Goal: Task Accomplishment & Management: Use online tool/utility

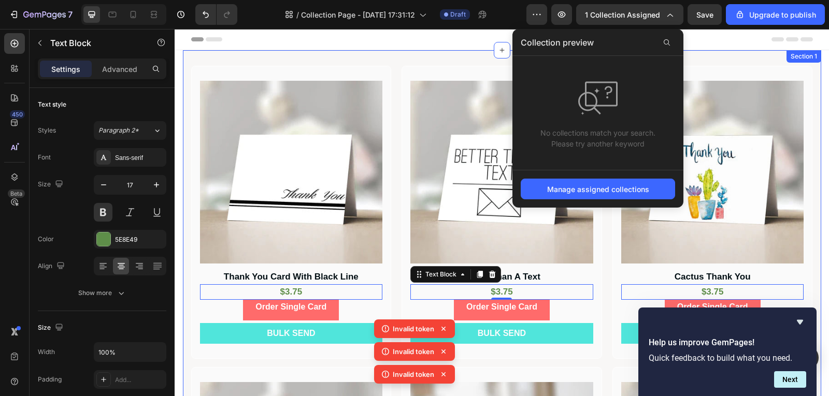
scroll to position [276, 0]
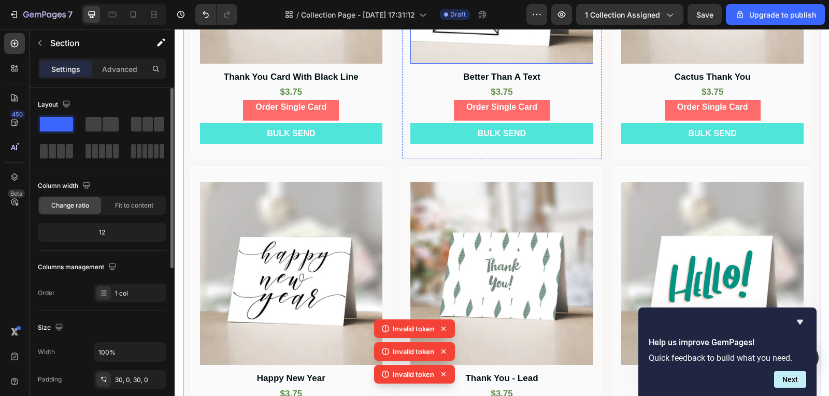
scroll to position [207, 0]
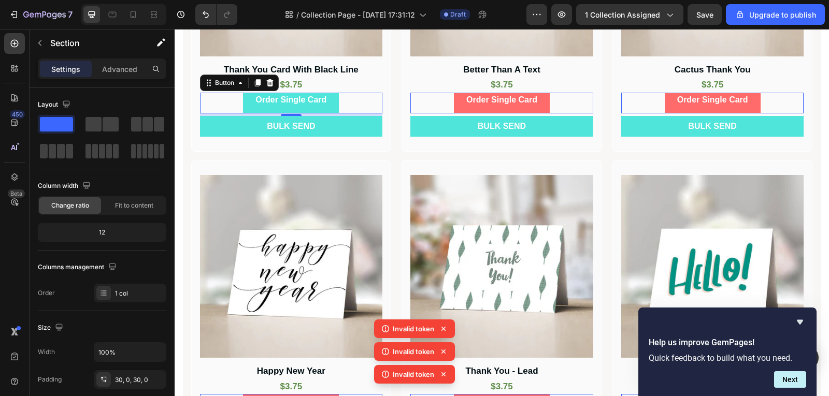
click at [331, 106] on button "Order Single Card" at bounding box center [291, 103] width 96 height 21
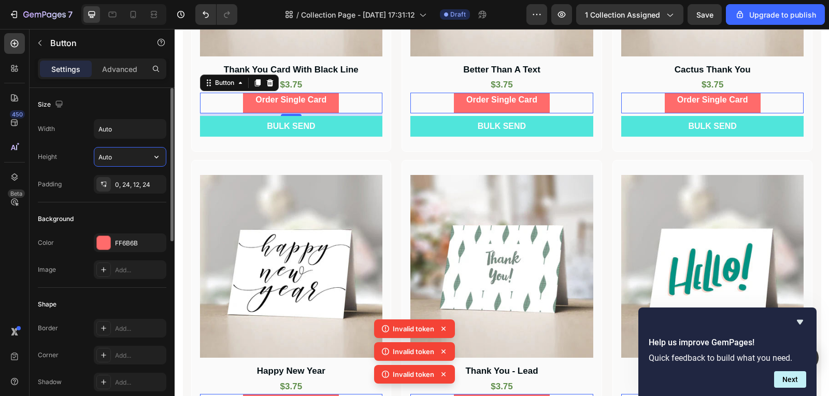
click at [115, 158] on input "Auto" at bounding box center [130, 157] width 72 height 19
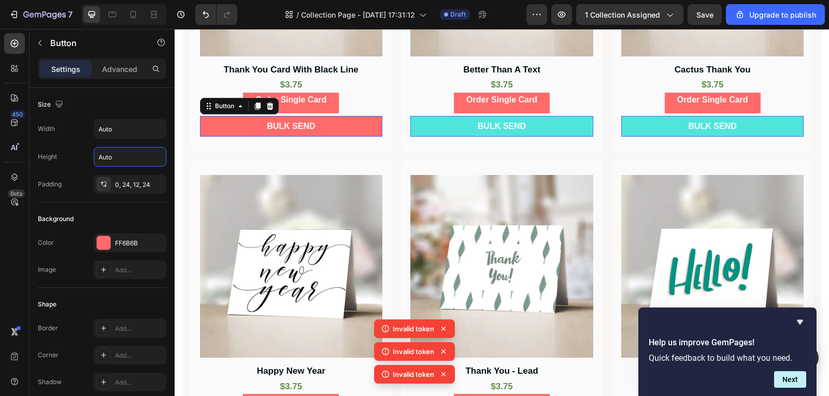
click at [328, 133] on button "BULK SEND" at bounding box center [291, 126] width 183 height 21
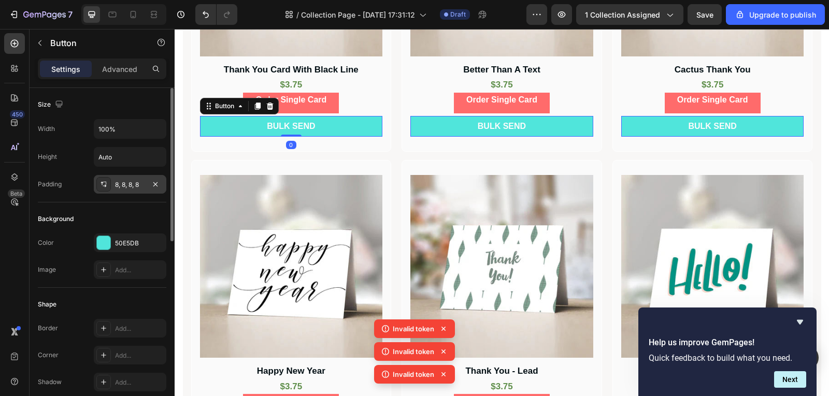
click at [152, 193] on div "8, 8, 8, 8" at bounding box center [130, 184] width 73 height 19
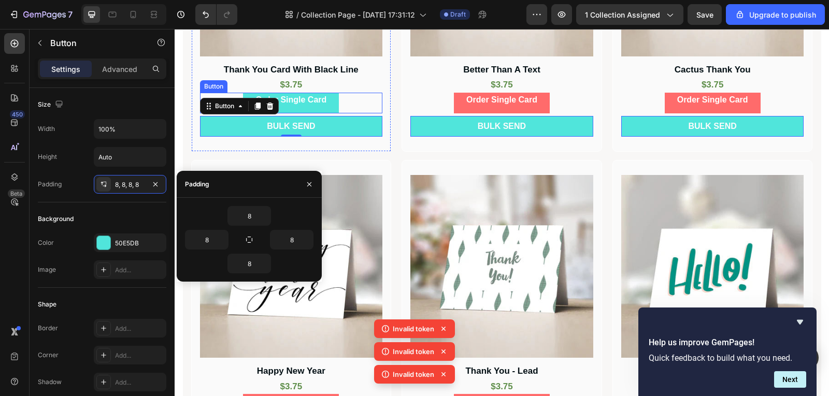
click at [326, 101] on button "Order Single Card" at bounding box center [291, 103] width 96 height 21
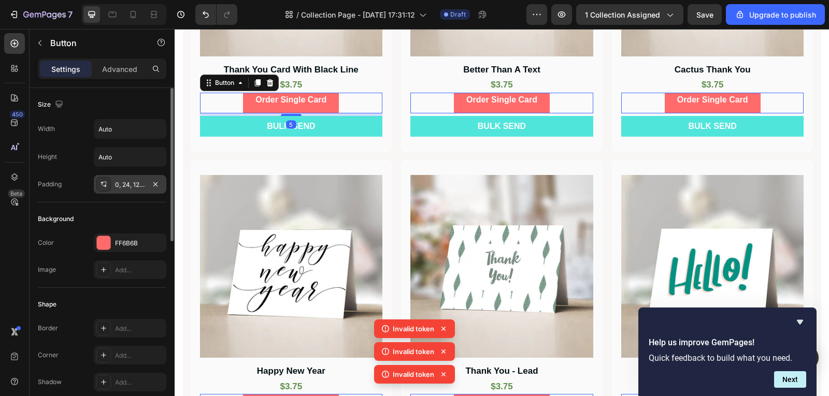
click at [130, 190] on div "0, 24, 12, 24" at bounding box center [130, 184] width 73 height 19
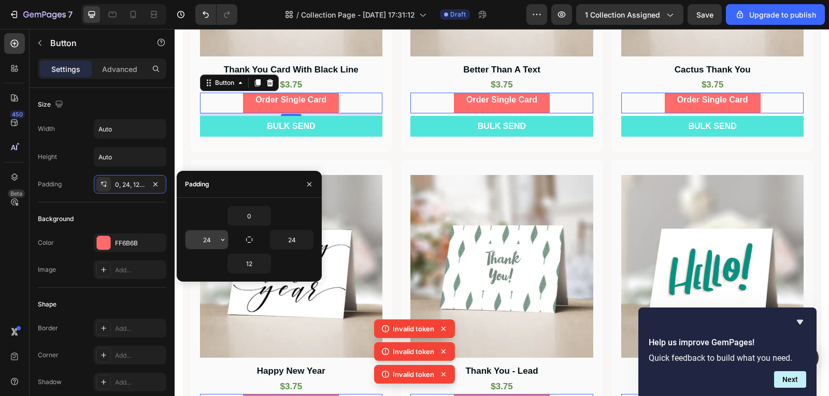
click at [215, 239] on input "24" at bounding box center [207, 240] width 42 height 19
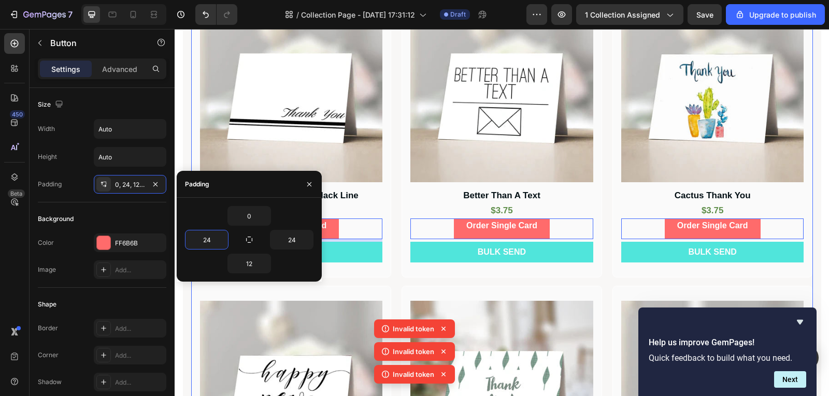
scroll to position [0, 0]
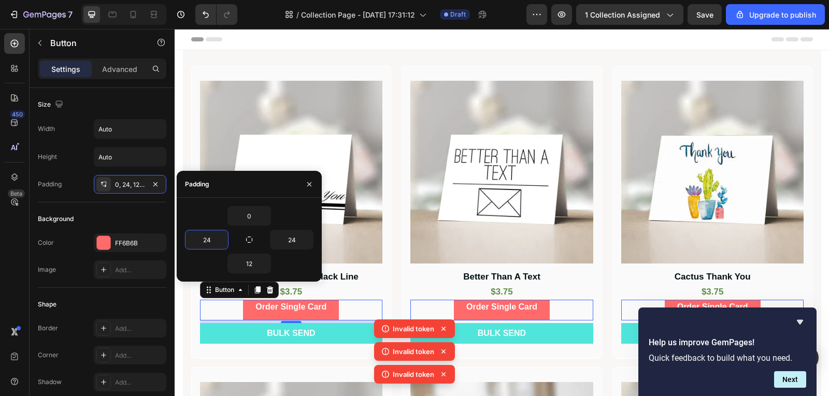
click at [443, 374] on icon at bounding box center [443, 375] width 10 height 10
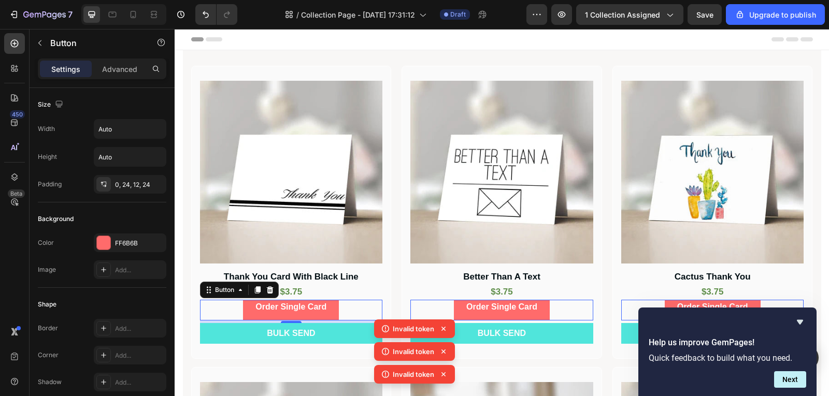
click at [445, 373] on icon at bounding box center [444, 375] width 4 height 4
click at [133, 12] on icon at bounding box center [133, 14] width 10 height 10
type input "13"
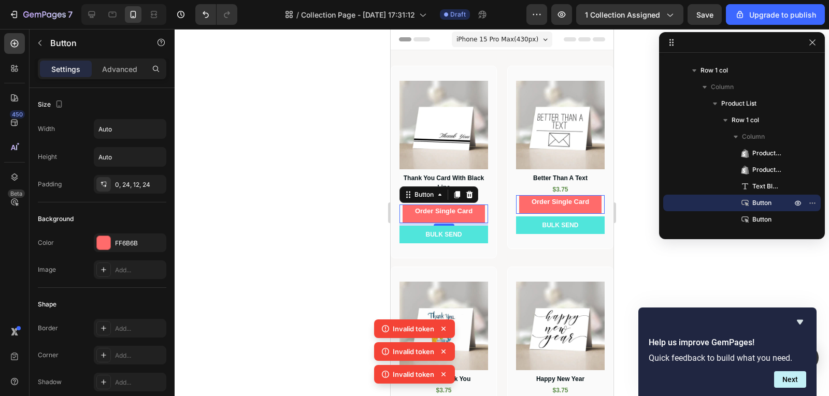
click at [244, 196] on div at bounding box center [502, 212] width 655 height 367
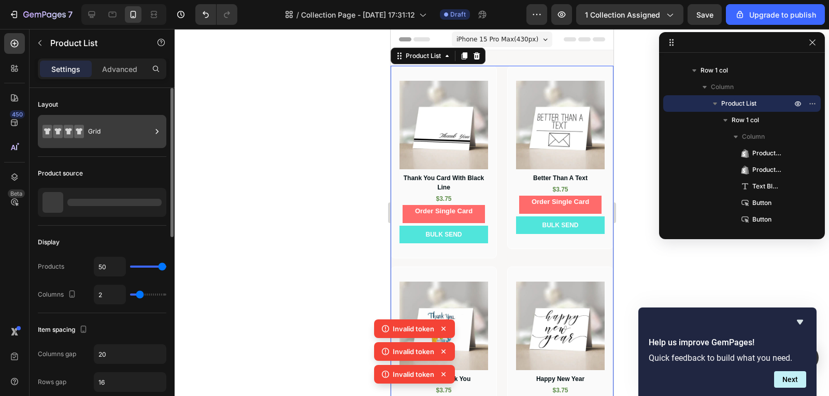
click at [105, 139] on div "Grid" at bounding box center [119, 132] width 63 height 24
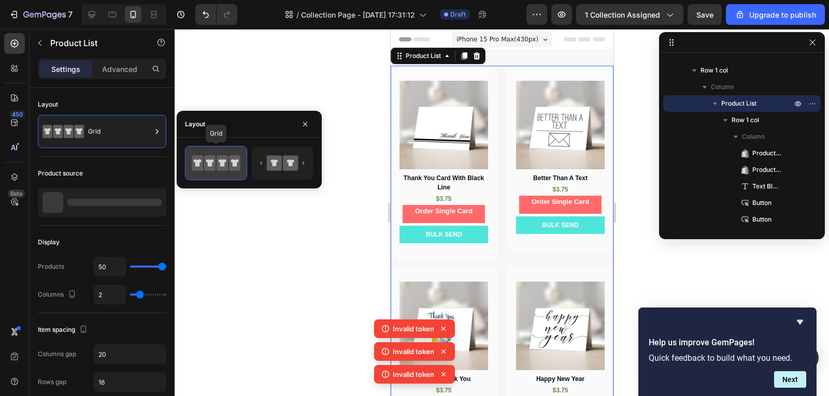
click at [224, 166] on icon at bounding box center [223, 163] width 8 height 7
type input "3"
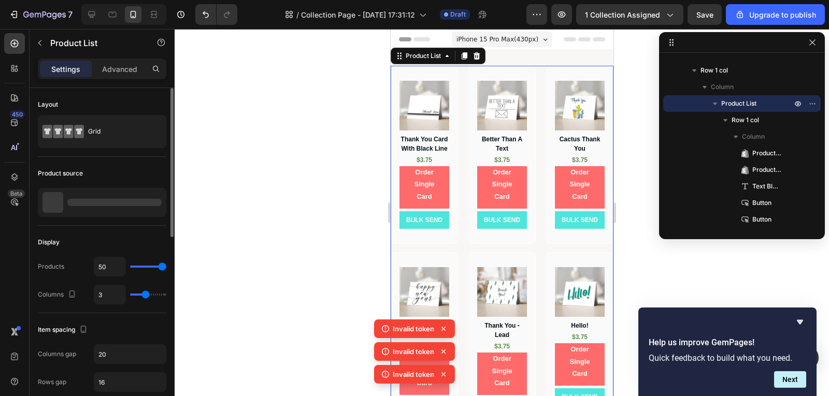
type input "3"
click at [144, 294] on input "range" at bounding box center [148, 295] width 36 height 2
type input "2"
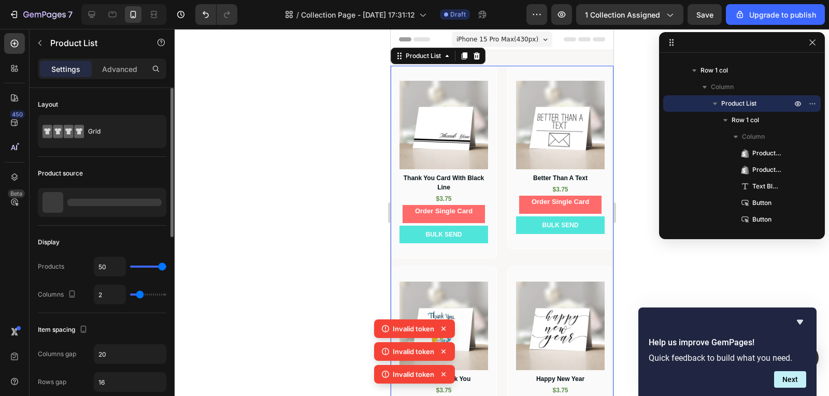
type input "1"
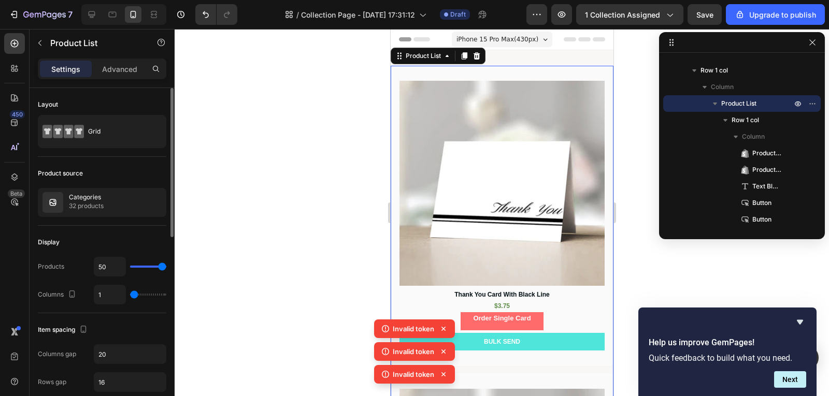
type input "2"
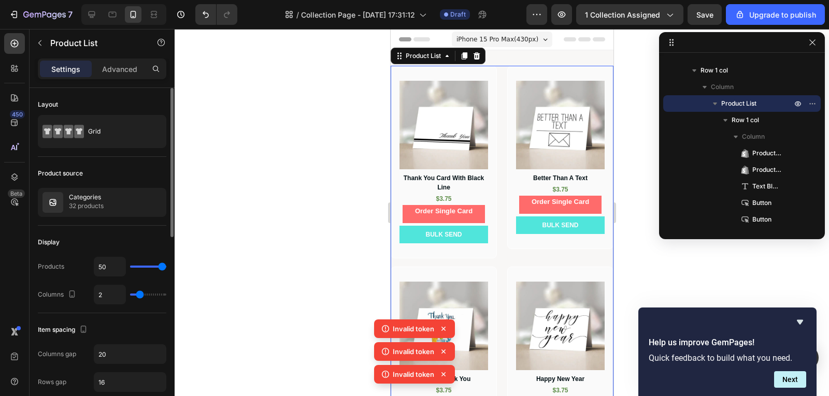
drag, startPoint x: 144, startPoint y: 294, endPoint x: 138, endPoint y: 294, distance: 6.2
type input "2"
click at [138, 294] on input "range" at bounding box center [148, 295] width 36 height 2
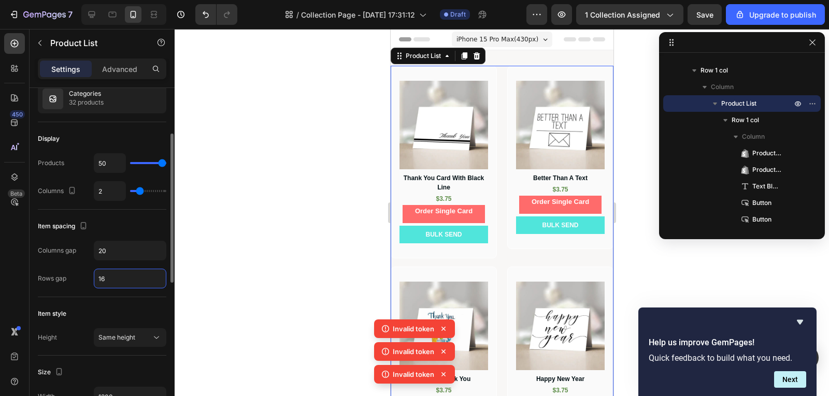
click at [117, 283] on input "16" at bounding box center [130, 278] width 72 height 19
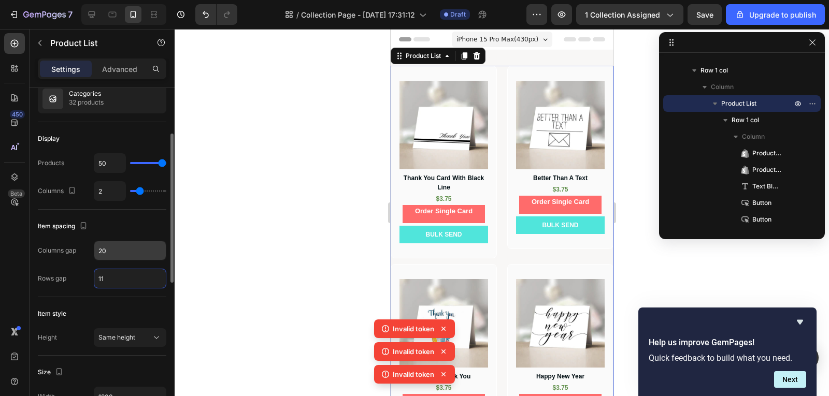
type input "11"
click at [120, 250] on input "20" at bounding box center [130, 251] width 72 height 19
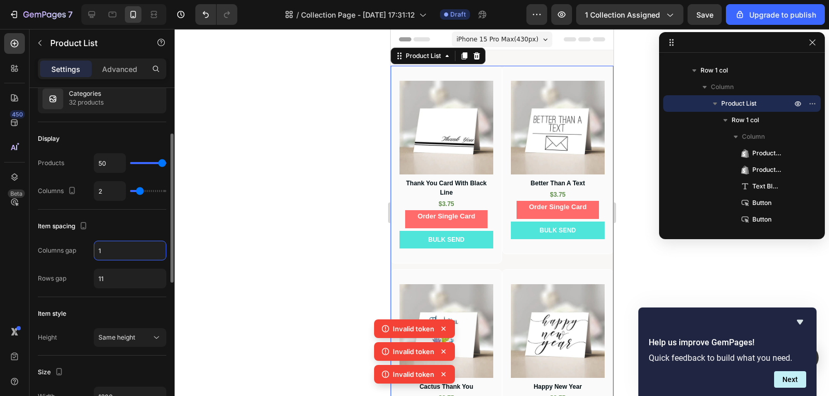
type input "11"
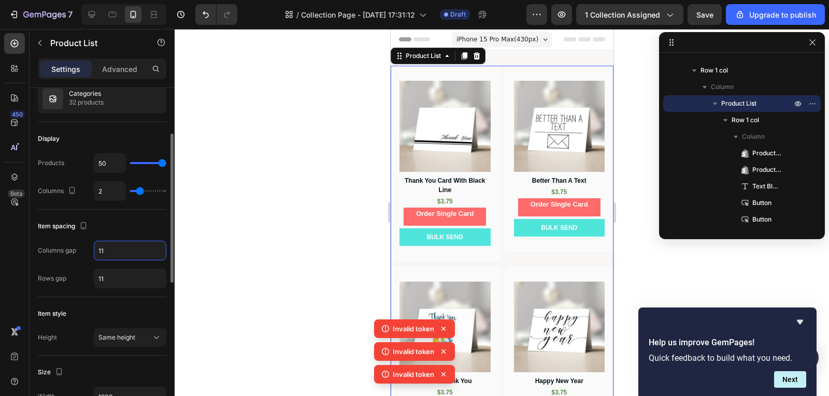
scroll to position [259, 0]
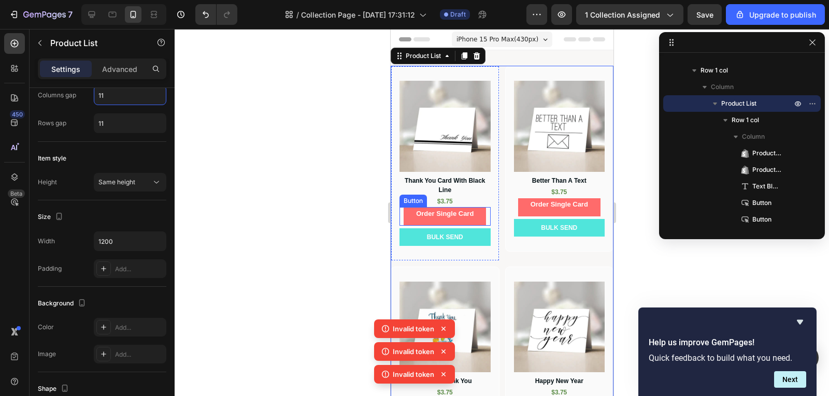
click at [484, 217] on div "Order Single Card Button" at bounding box center [444, 216] width 91 height 19
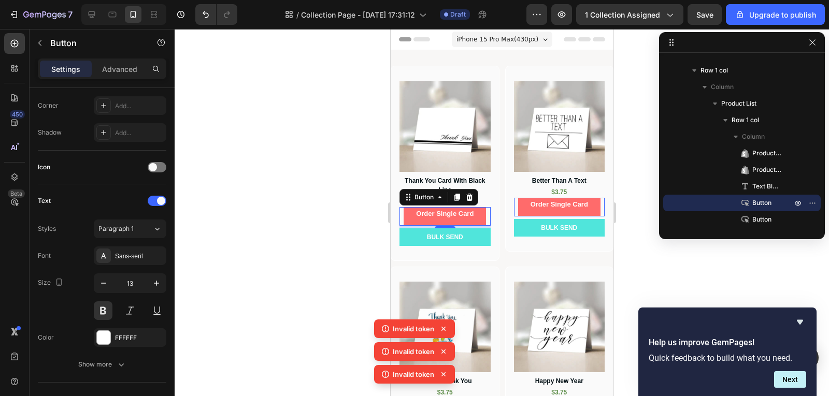
scroll to position [0, 0]
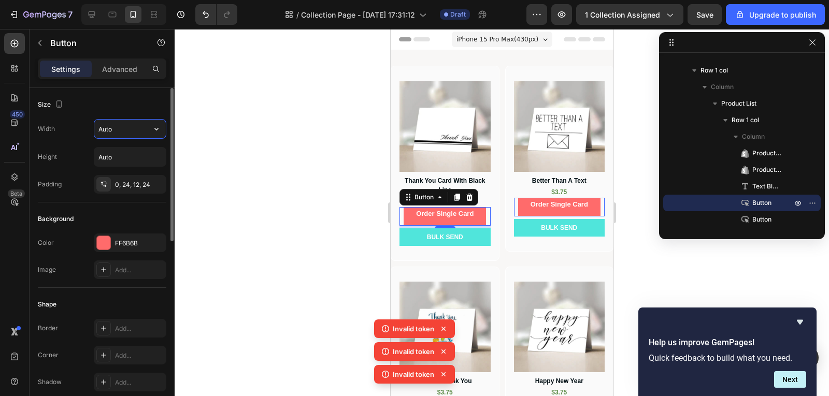
click at [129, 132] on input "Auto" at bounding box center [130, 129] width 72 height 19
click at [157, 126] on icon "button" at bounding box center [156, 129] width 10 height 10
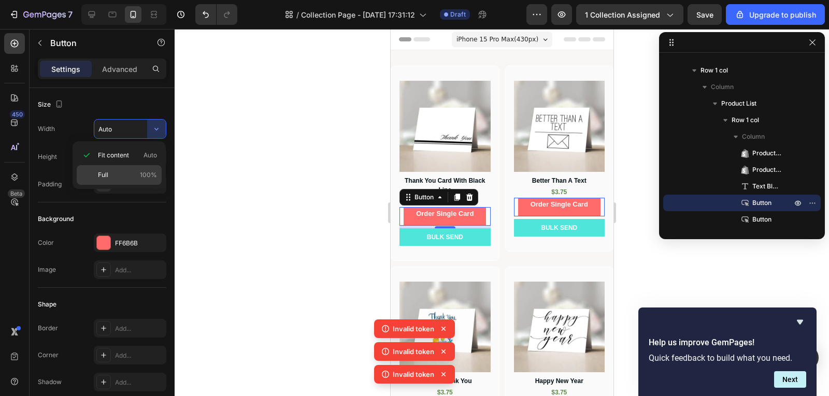
click at [153, 168] on div "Full 100%" at bounding box center [119, 175] width 85 height 20
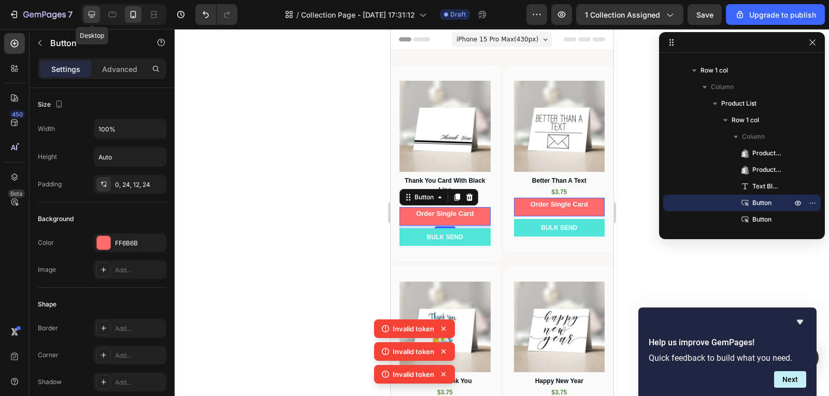
click at [98, 17] on div at bounding box center [91, 14] width 17 height 17
type input "Auto"
type input "16"
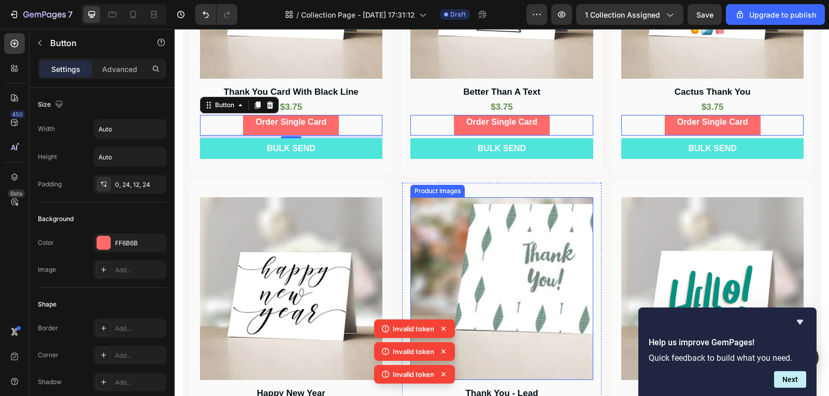
scroll to position [235, 0]
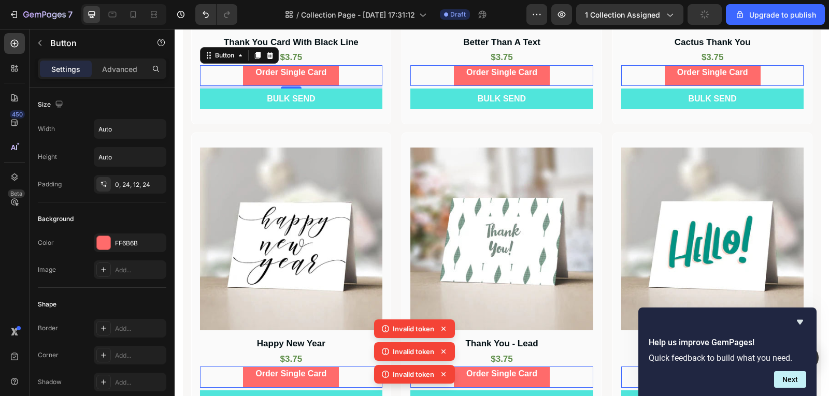
click at [355, 70] on div "Order Single Card Button 5" at bounding box center [291, 75] width 183 height 21
click at [157, 132] on icon "button" at bounding box center [156, 129] width 10 height 10
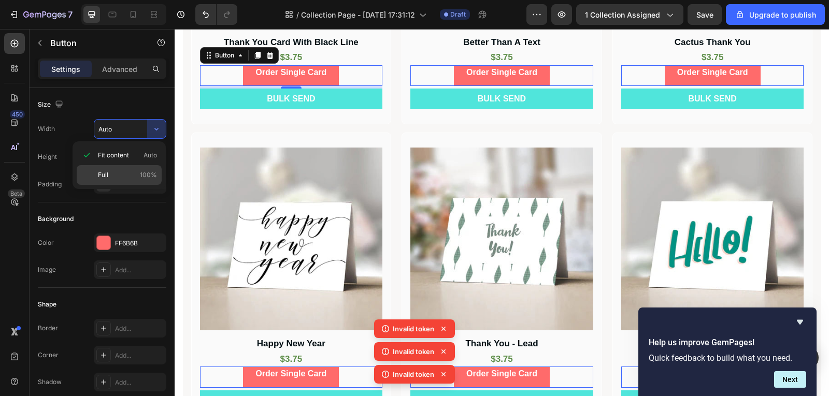
click at [144, 175] on span "100%" at bounding box center [148, 175] width 17 height 9
type input "100%"
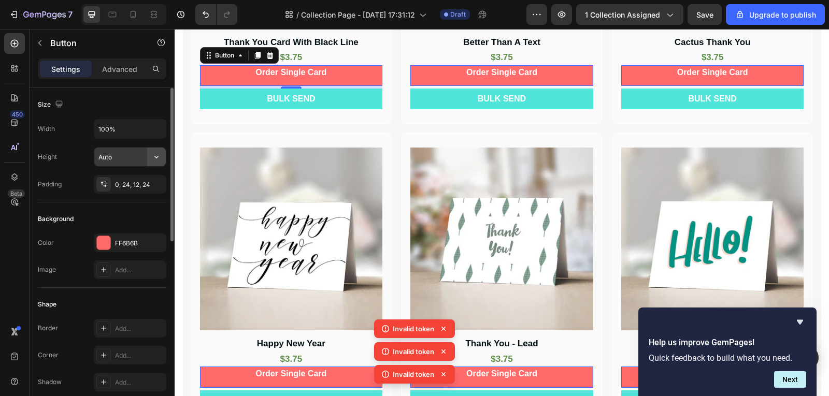
click at [157, 158] on icon "button" at bounding box center [156, 157] width 4 height 3
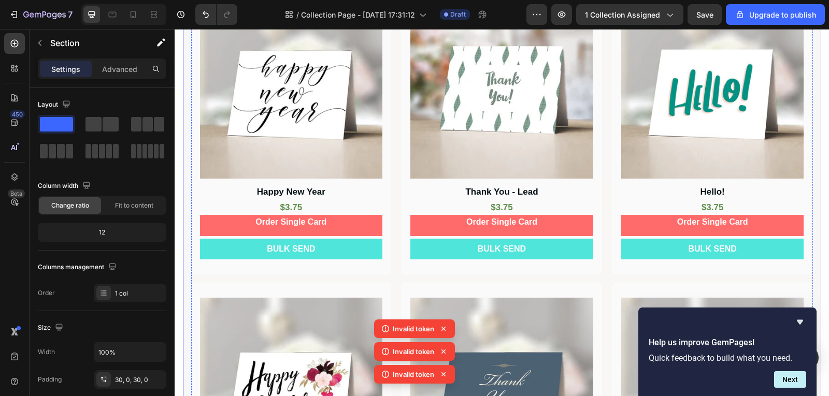
scroll to position [363, 0]
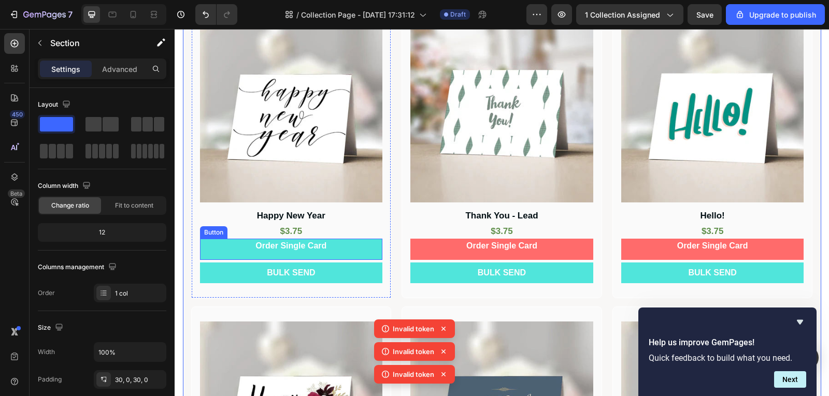
click at [371, 257] on button "Order Single Card" at bounding box center [291, 249] width 183 height 21
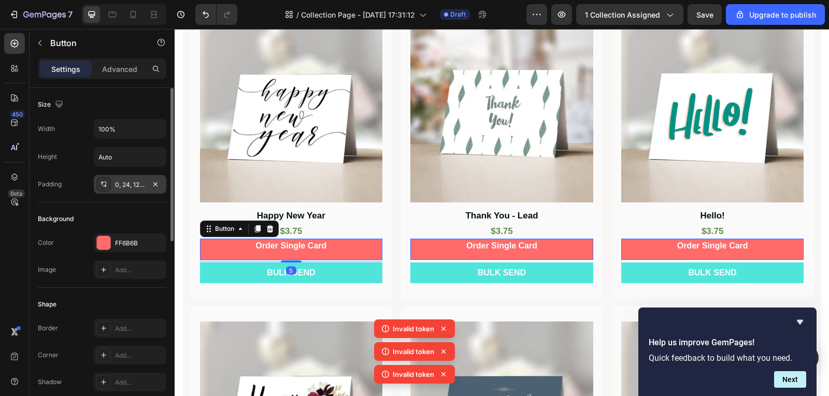
click at [141, 190] on div "0, 24, 12, 24" at bounding box center [130, 184] width 73 height 19
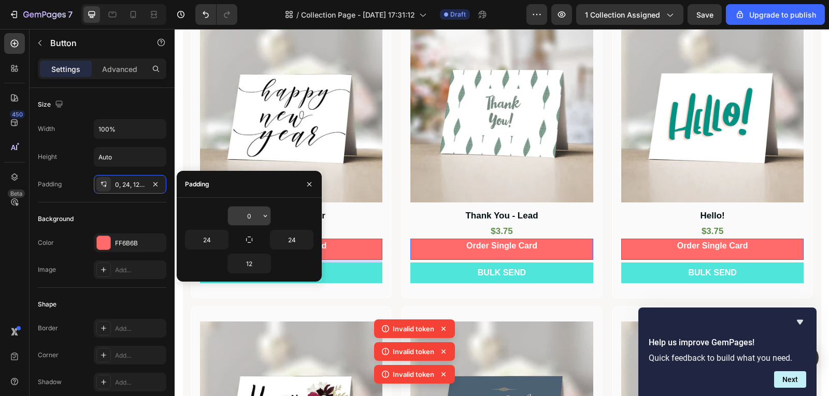
click at [253, 218] on input "0" at bounding box center [249, 216] width 42 height 19
type input "12"
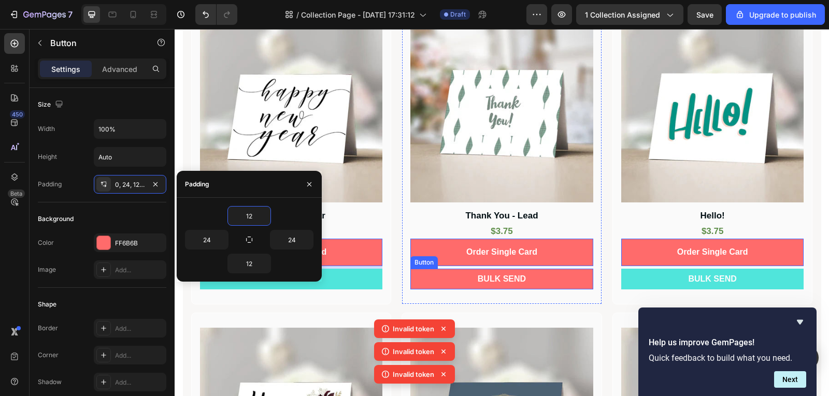
click at [562, 277] on button "BULK SEND" at bounding box center [501, 279] width 183 height 21
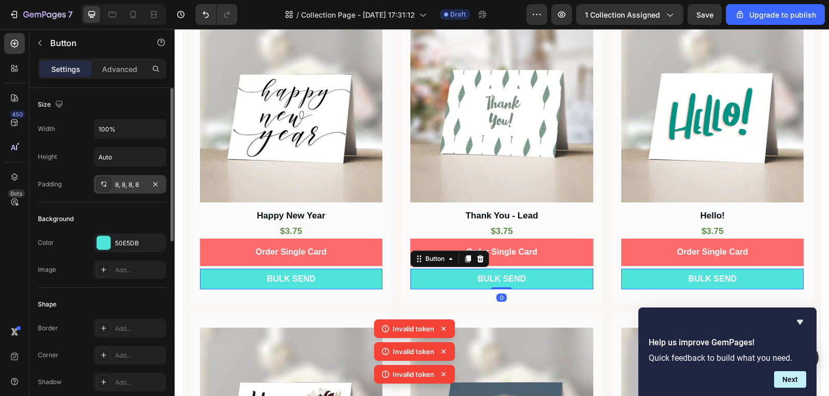
click at [147, 189] on div "8, 8, 8, 8" at bounding box center [130, 184] width 73 height 19
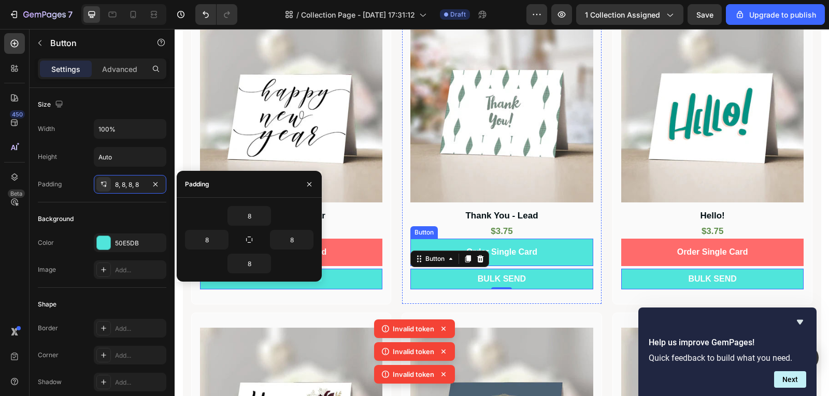
click at [560, 255] on button "Order Single Card" at bounding box center [501, 252] width 183 height 27
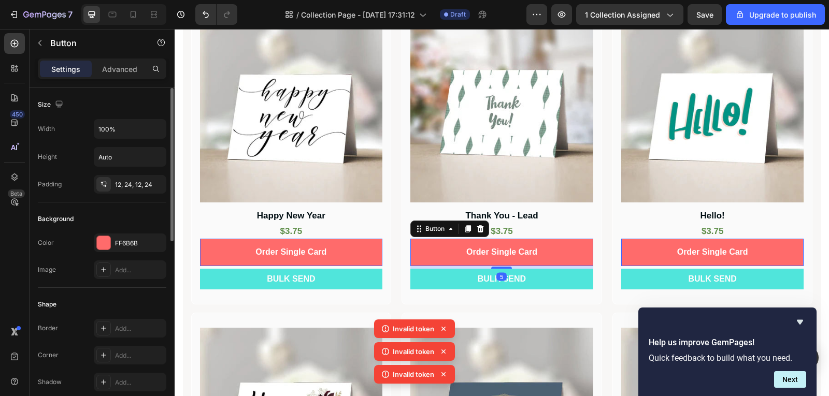
click at [143, 194] on div "Size Width 100% Height Auto Padding 12, 24, 12, 24" at bounding box center [102, 145] width 129 height 115
click at [143, 192] on div "12, 24, 12, 24" at bounding box center [130, 184] width 73 height 19
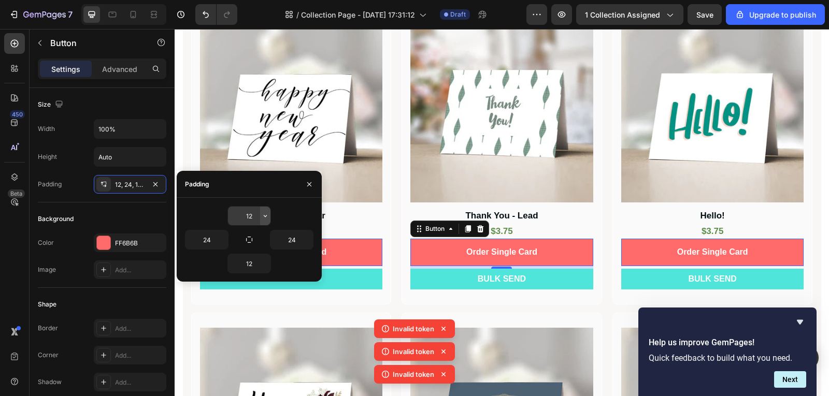
click at [265, 216] on icon "button" at bounding box center [265, 216] width 8 height 8
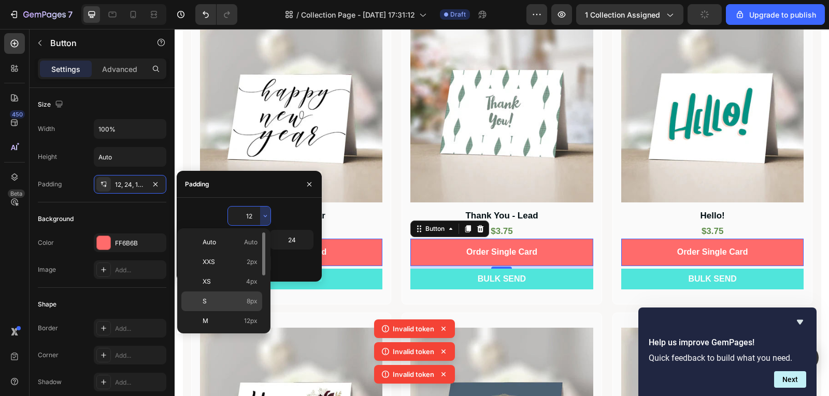
click at [251, 300] on span "8px" at bounding box center [252, 301] width 11 height 9
type input "8"
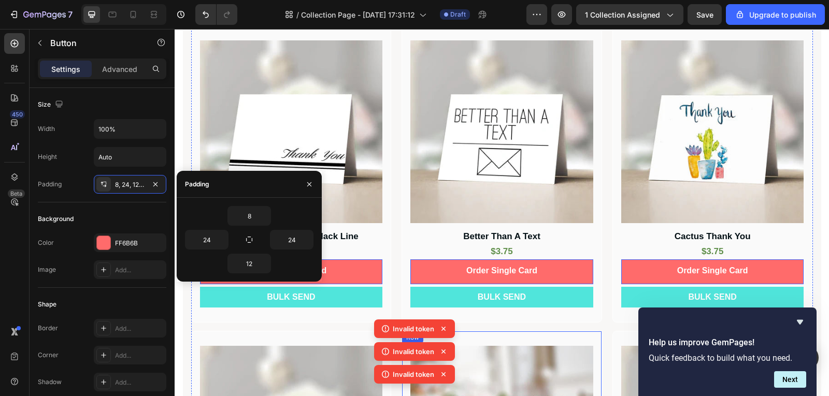
scroll to position [0, 0]
